Goal: Find specific page/section: Find specific page/section

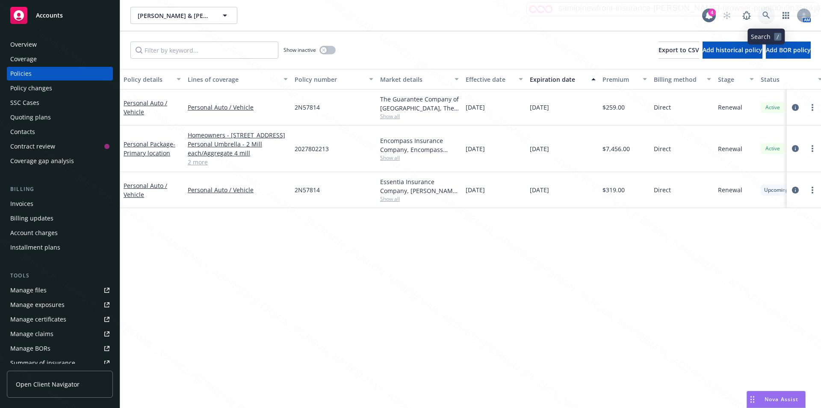
click at [764, 14] on icon at bounding box center [767, 16] width 8 height 8
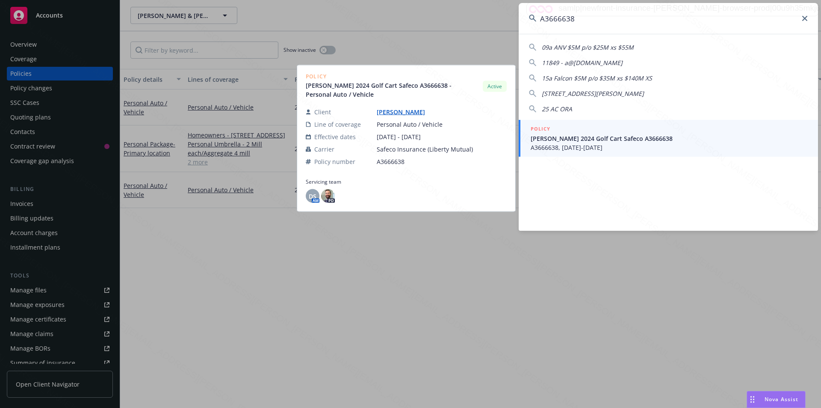
type input "A3666638"
click at [563, 143] on span "A3666638, [DATE]-[DATE]" at bounding box center [669, 147] width 277 height 9
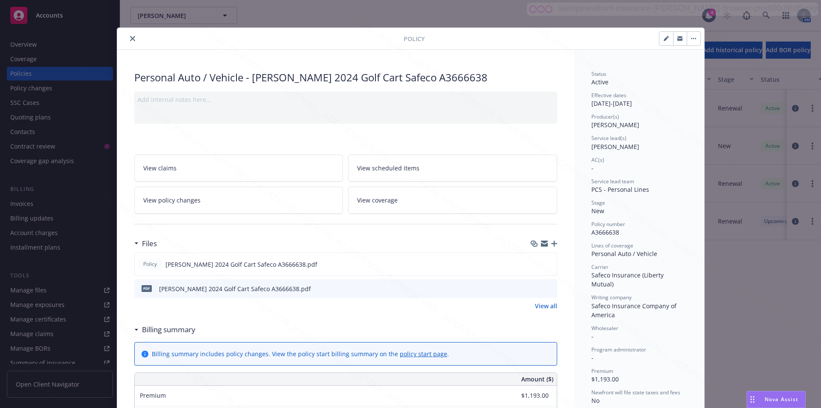
click at [128, 40] on button "close" at bounding box center [133, 38] width 10 height 10
